Goal: Task Accomplishment & Management: Manage account settings

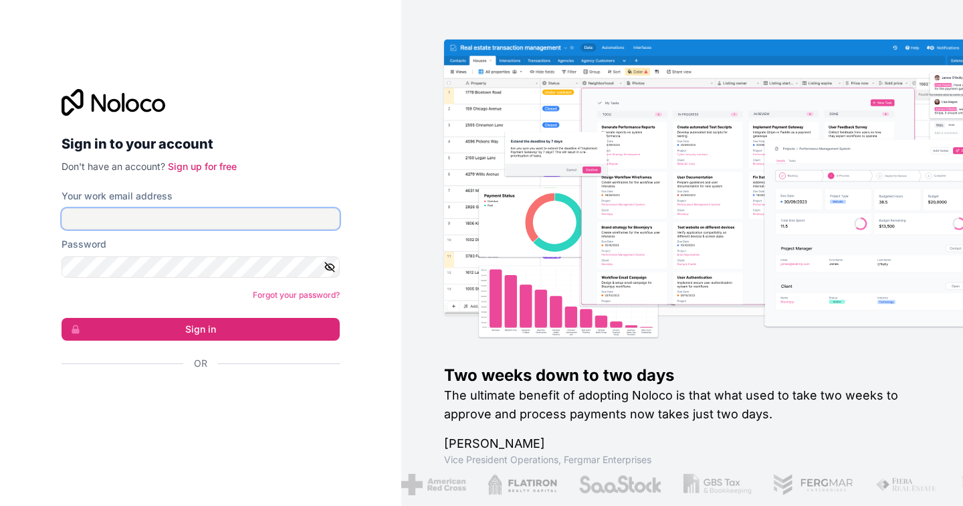
click at [157, 211] on input "Your work email address" at bounding box center [201, 218] width 278 height 21
type input "[EMAIL_ADDRESS][DOMAIN_NAME]"
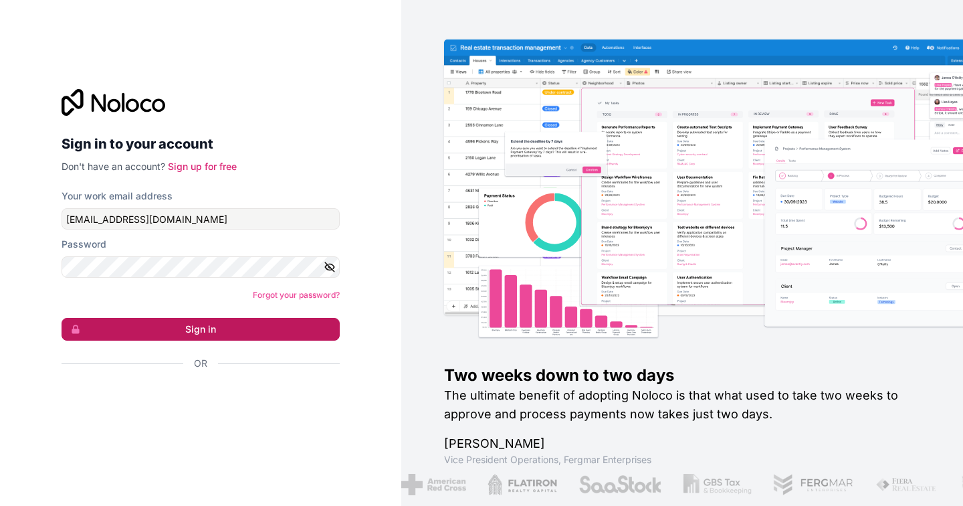
click at [153, 326] on button "Sign in" at bounding box center [201, 329] width 278 height 23
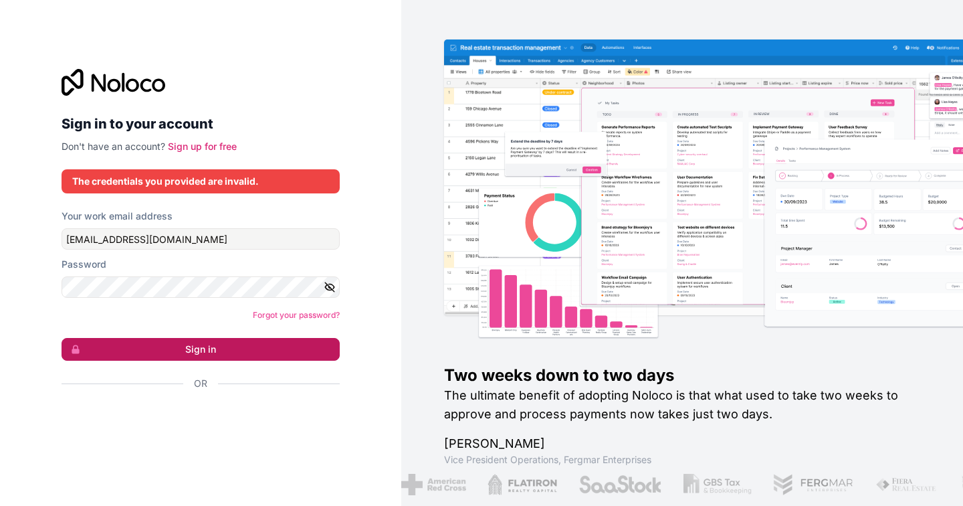
click at [157, 341] on button "Sign in" at bounding box center [201, 349] width 278 height 23
click at [173, 352] on button "Sign in" at bounding box center [201, 349] width 278 height 23
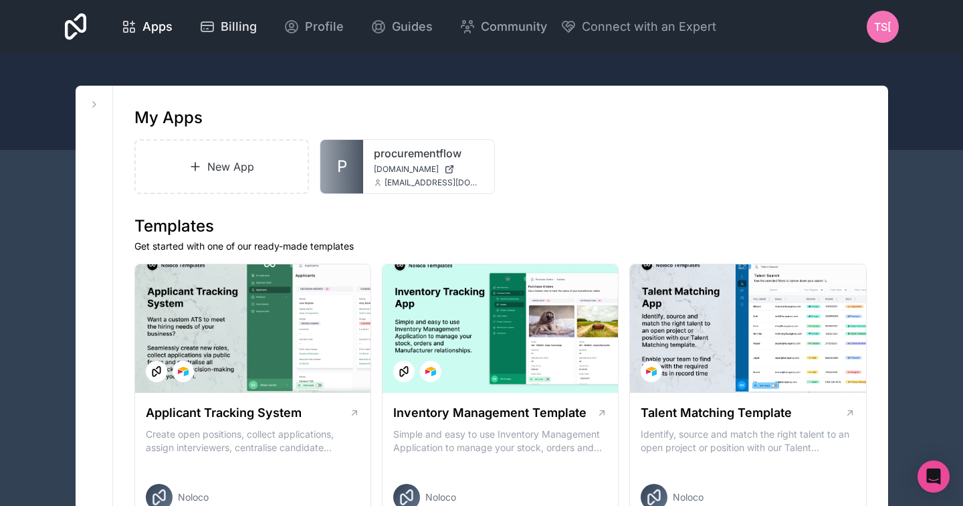
click at [231, 19] on span "Billing" at bounding box center [239, 26] width 36 height 19
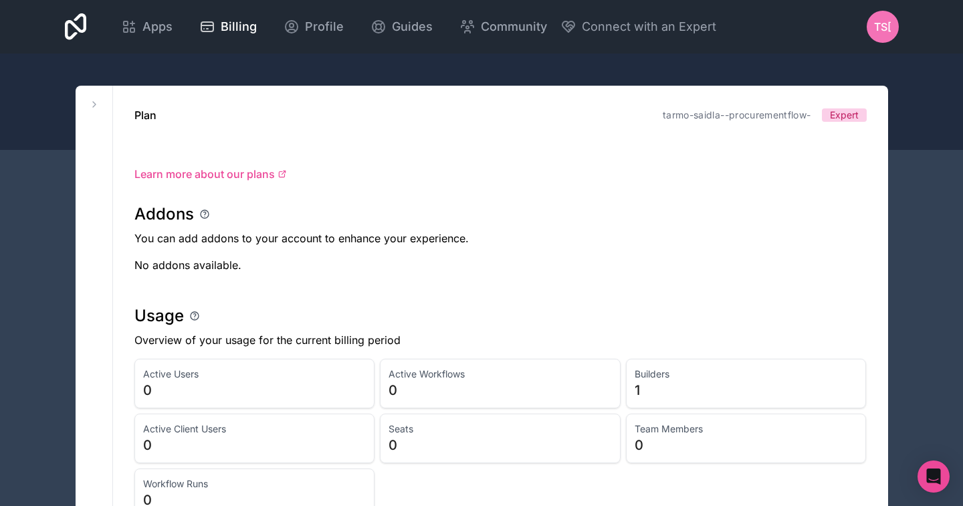
click at [674, 76] on div at bounding box center [481, 102] width 963 height 96
click at [305, 27] on span "Profile" at bounding box center [324, 26] width 39 height 19
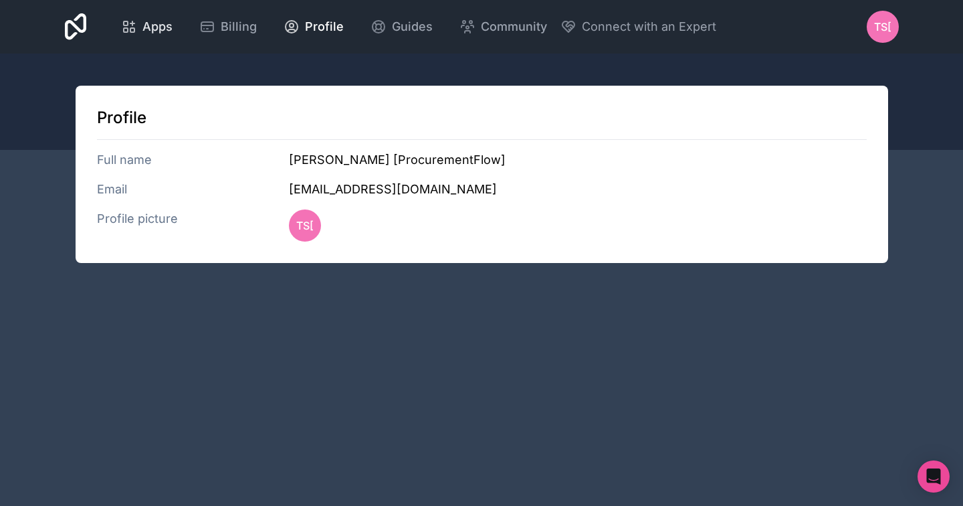
click at [138, 25] on div "Apps" at bounding box center [147, 26] width 52 height 19
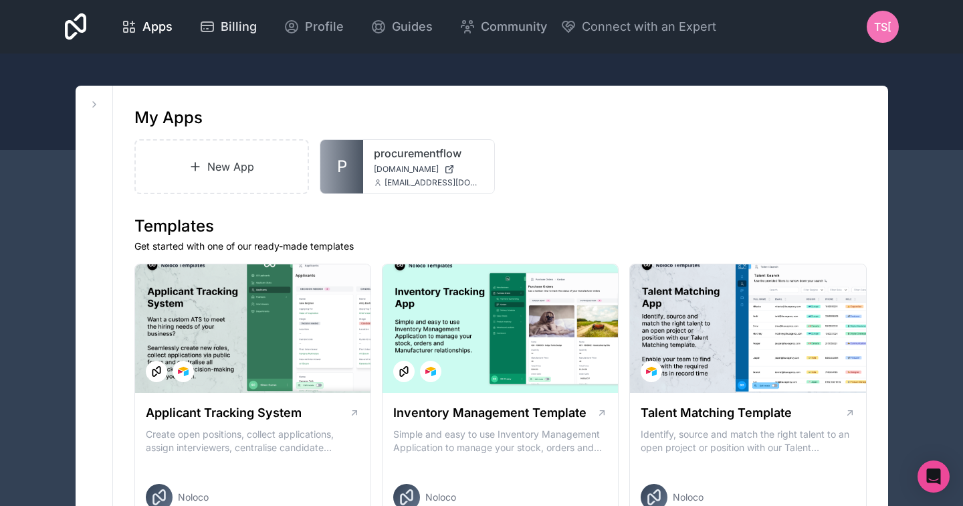
click at [246, 31] on span "Billing" at bounding box center [239, 26] width 36 height 19
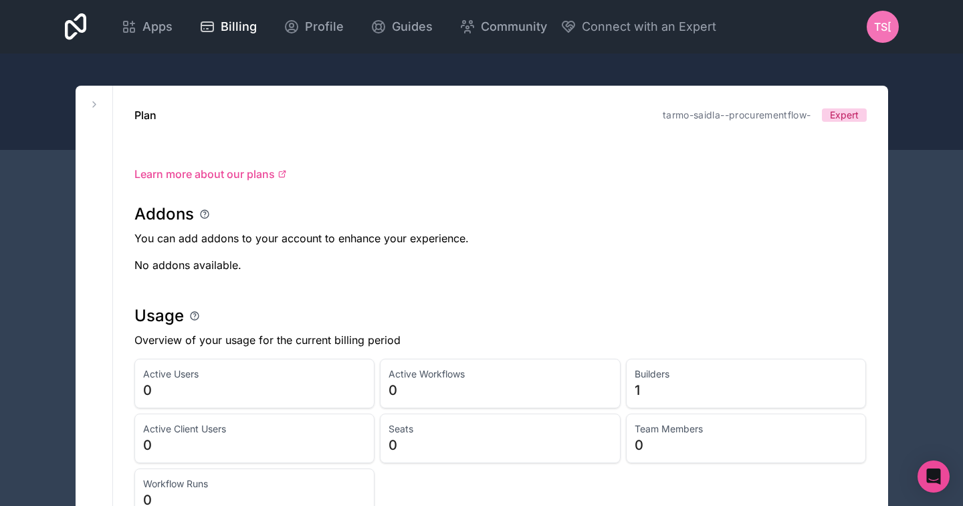
click at [879, 31] on span "TS[" at bounding box center [882, 27] width 17 height 16
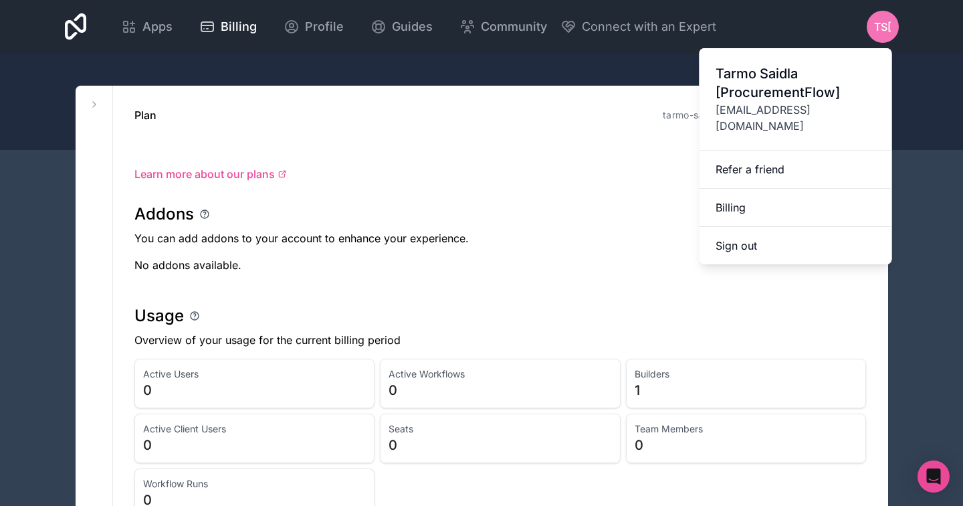
click at [585, 241] on p "You can add addons to your account to enhance your experience." at bounding box center [500, 238] width 733 height 16
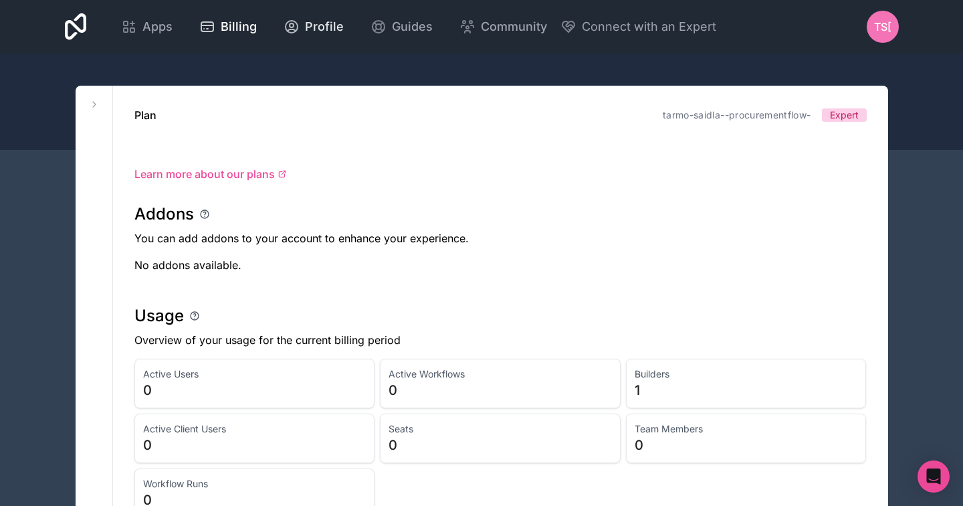
click at [328, 21] on span "Profile" at bounding box center [324, 26] width 39 height 19
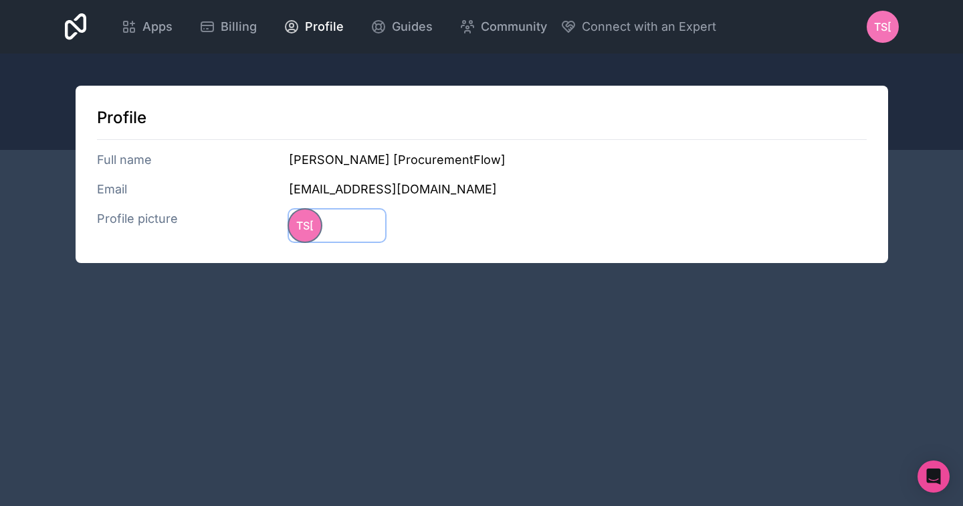
click at [306, 230] on span "TS[" at bounding box center [304, 225] width 17 height 16
type input "C:\fakepath\Tarmo Saidla_ProcurementFlow.com.jpg"
click at [306, 231] on img at bounding box center [305, 225] width 32 height 32
type input "C:\fakepath\Tarmo Saidla_ProcurementFlow.com (small).jpg"
click at [472, 293] on div "Apps Billing Profile Guides Community Connect with an Expert Billing Profile Gu…" at bounding box center [481, 253] width 963 height 506
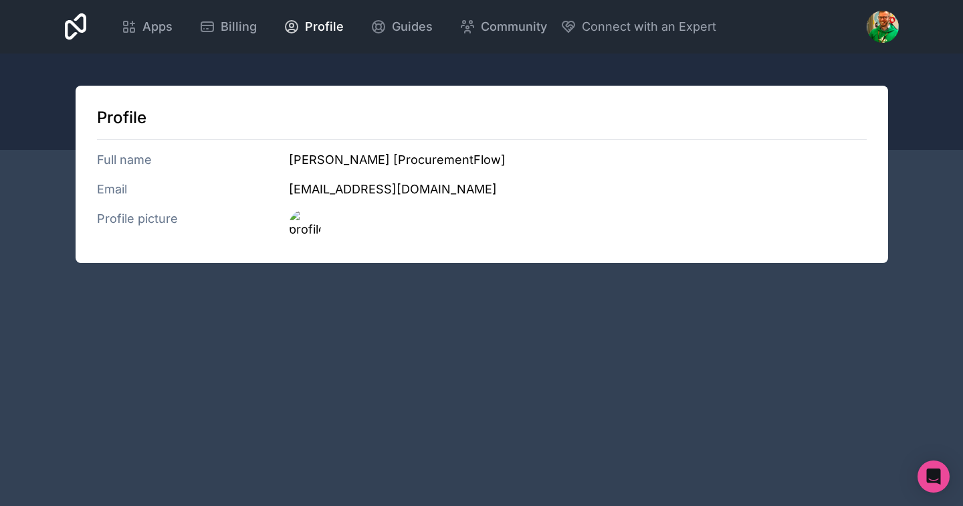
click at [759, 43] on div "Apps Billing Profile Guides Community Connect with an Expert Billing Profile Gu…" at bounding box center [482, 27] width 856 height 54
click at [887, 242] on div "Profile Full name Tarmo Saidla [ProcurementFlow] Email tarmo.saidla@procurement…" at bounding box center [482, 174] width 813 height 177
click at [415, 31] on span "Guides" at bounding box center [412, 26] width 41 height 19
click at [884, 13] on div at bounding box center [883, 27] width 32 height 32
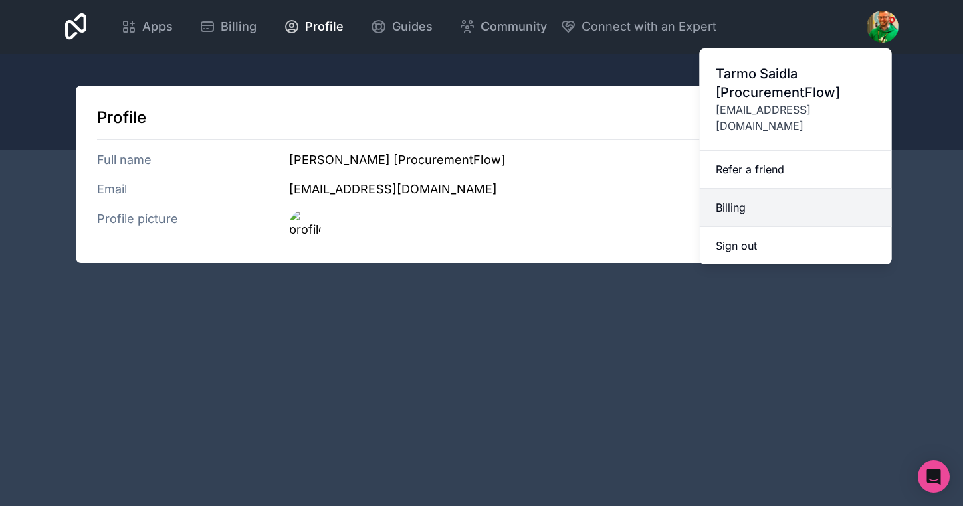
click at [787, 193] on link "Billing" at bounding box center [796, 208] width 193 height 38
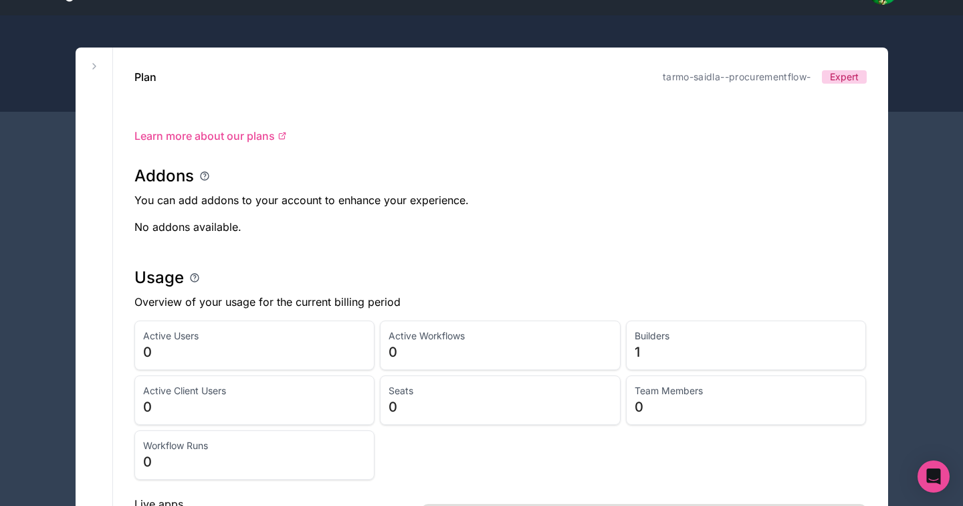
scroll to position [19, 0]
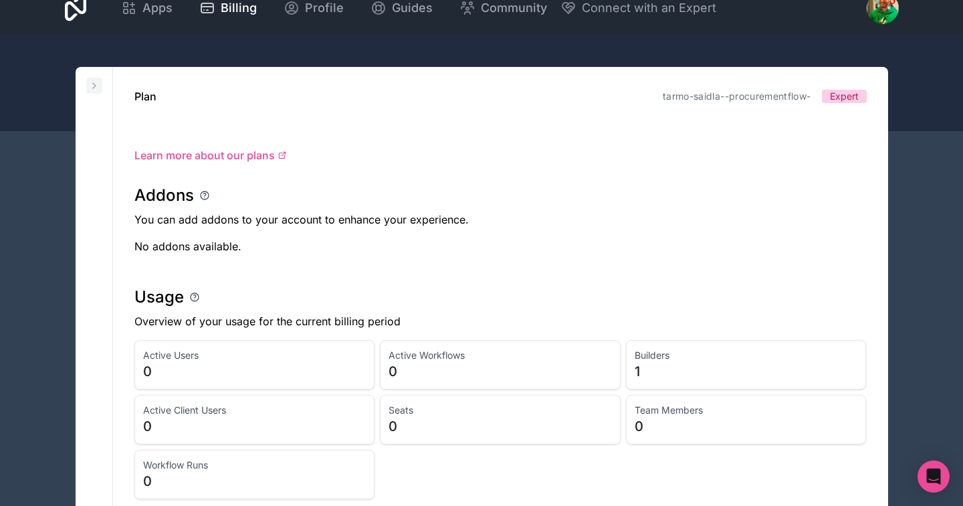
click at [90, 81] on icon at bounding box center [94, 85] width 11 height 11
click at [93, 70] on div "Workspaces tarmo-saidla--procurementflow-" at bounding box center [94, 380] width 37 height 626
click at [163, 42] on div at bounding box center [481, 83] width 963 height 96
click at [163, 15] on span "Apps" at bounding box center [157, 8] width 30 height 19
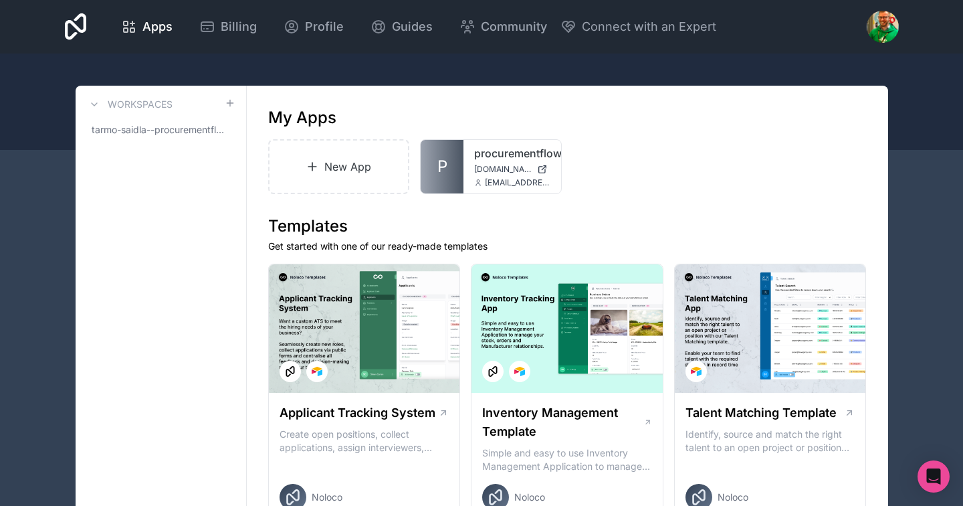
click at [895, 32] on div at bounding box center [883, 27] width 32 height 32
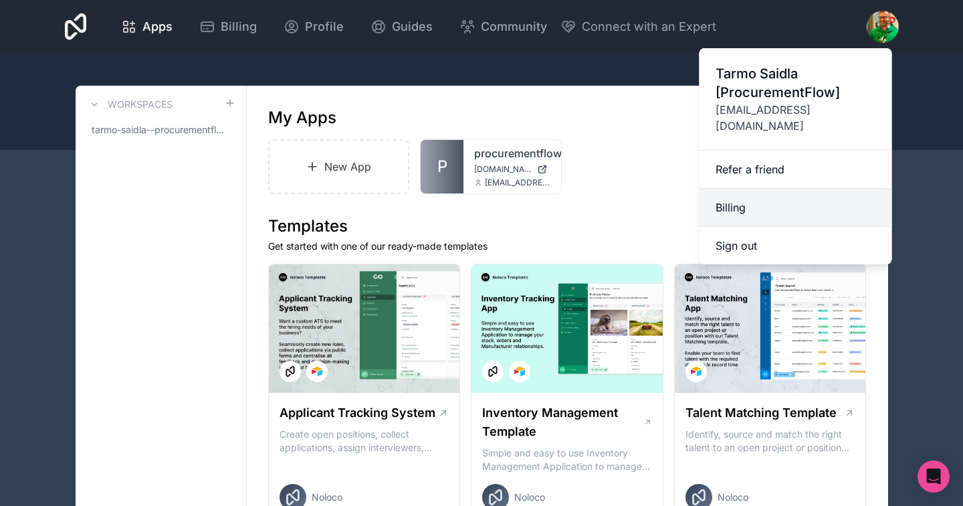
click at [769, 197] on link "Billing" at bounding box center [796, 208] width 193 height 38
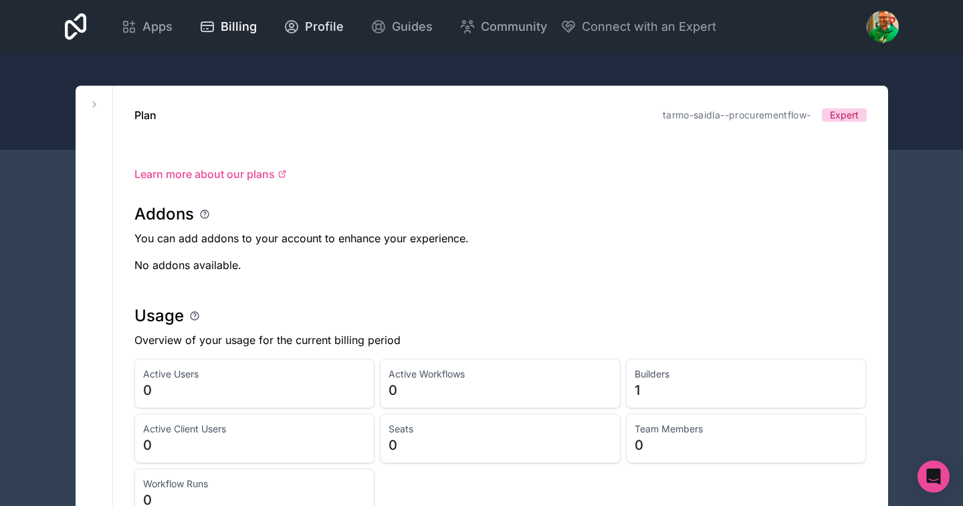
click at [330, 17] on span "Profile" at bounding box center [324, 26] width 39 height 19
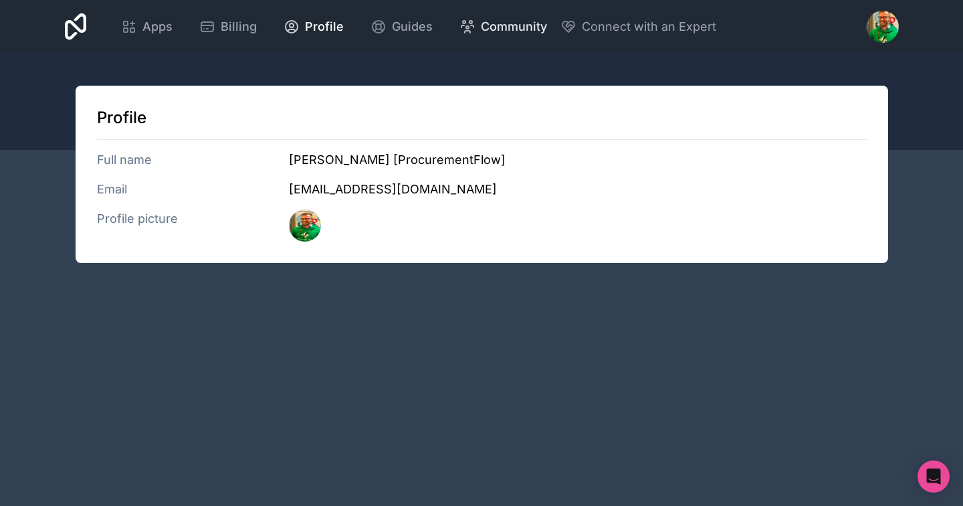
click at [471, 25] on icon at bounding box center [468, 27] width 16 height 16
